Goal: Transaction & Acquisition: Purchase product/service

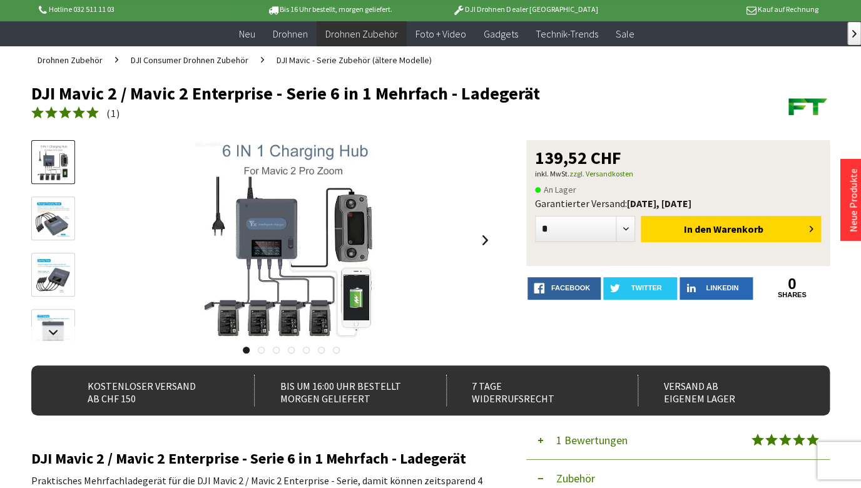
scroll to position [70, 0]
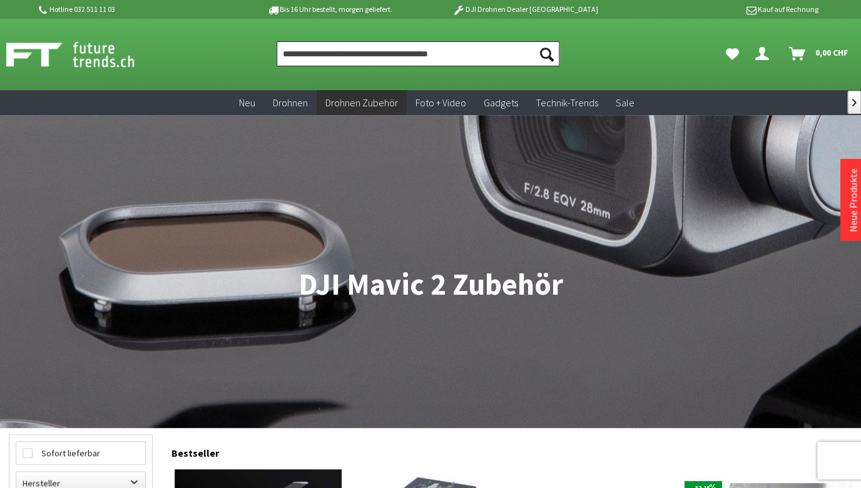
click at [375, 62] on input "Produkt, Marke, Kategorie, EAN, Artikelnummer…" at bounding box center [417, 53] width 283 height 25
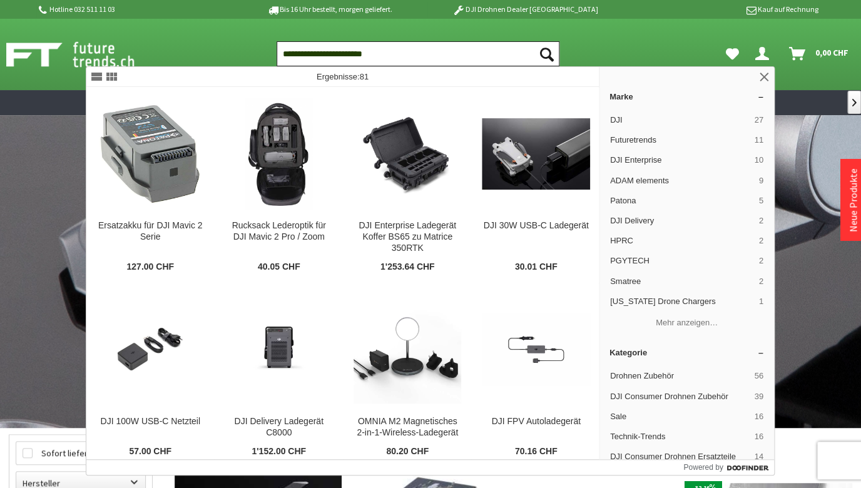
type input "**********"
click at [533, 41] on button "Suchen" at bounding box center [546, 53] width 26 height 25
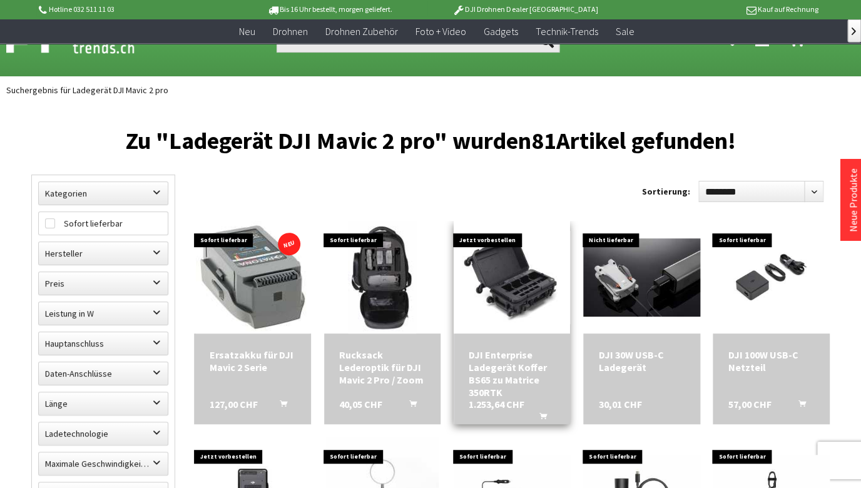
scroll to position [110, 0]
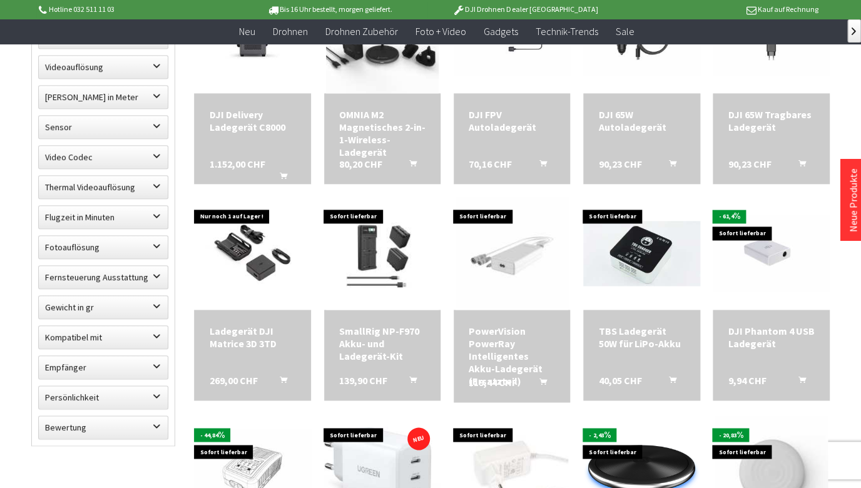
scroll to position [671, 0]
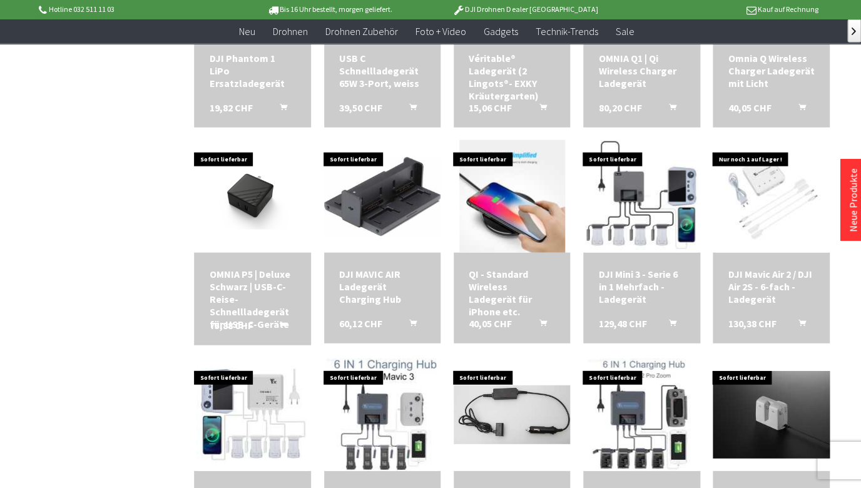
scroll to position [1051, 0]
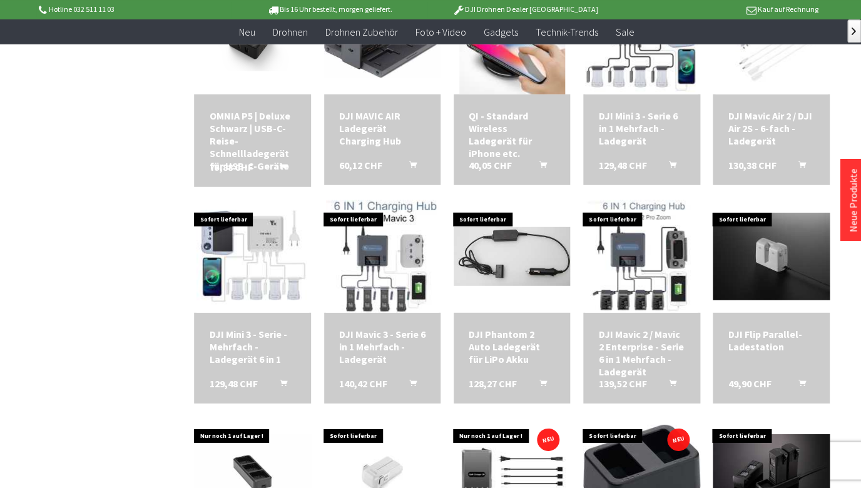
scroll to position [1291, 0]
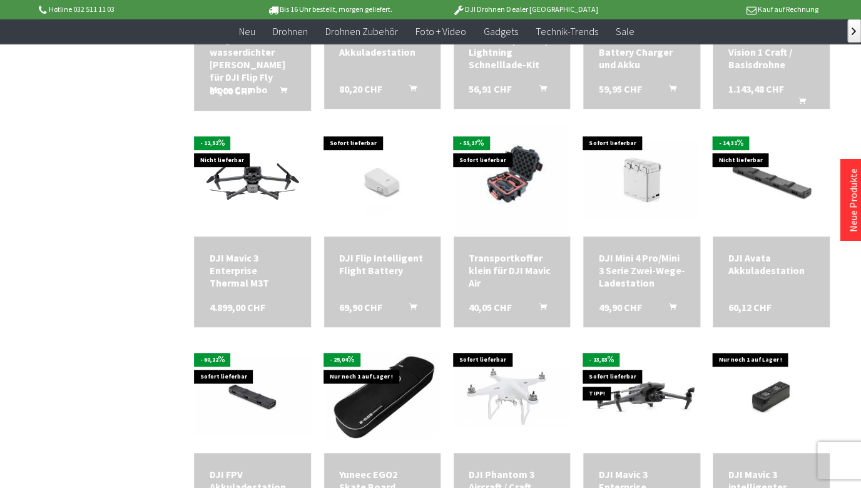
scroll to position [1992, 0]
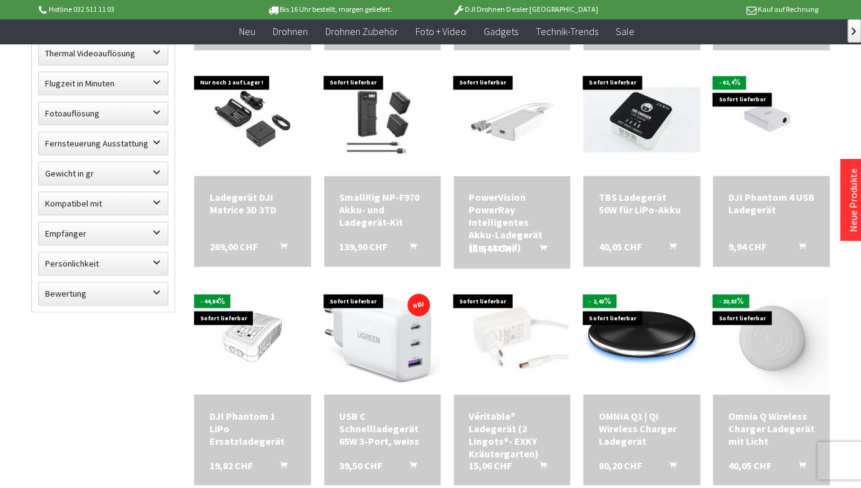
scroll to position [174, 0]
